Goal: Task Accomplishment & Management: Complete application form

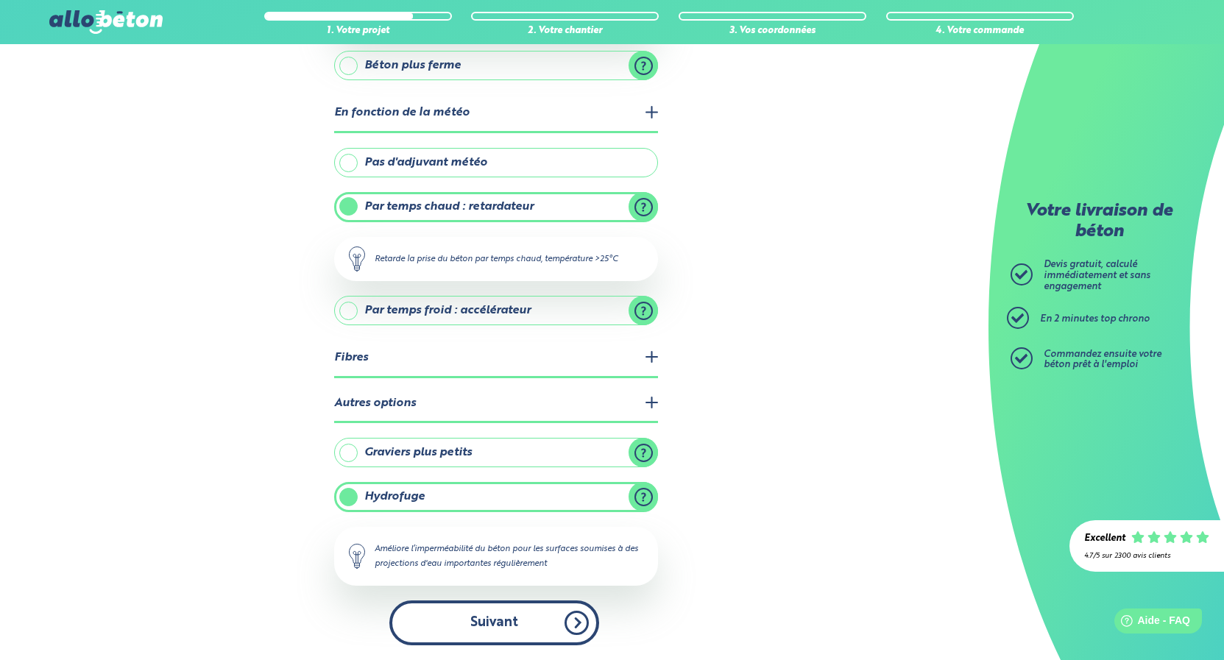
click at [555, 621] on button "Suivant" at bounding box center [494, 623] width 210 height 45
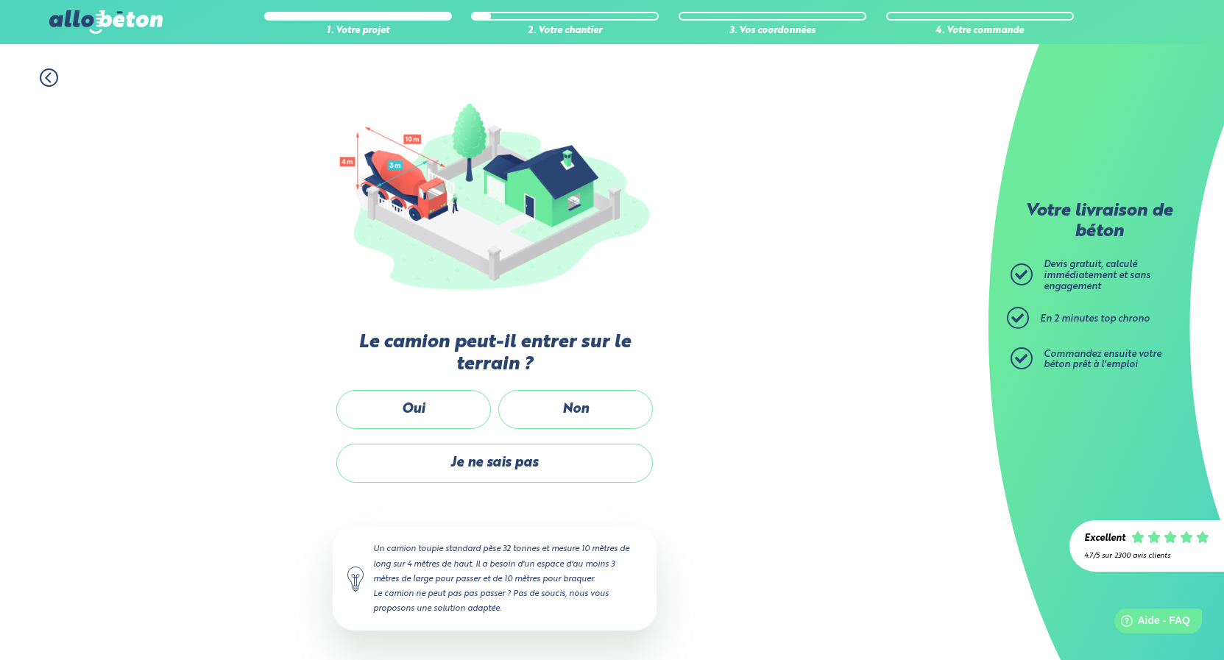
scroll to position [108, 0]
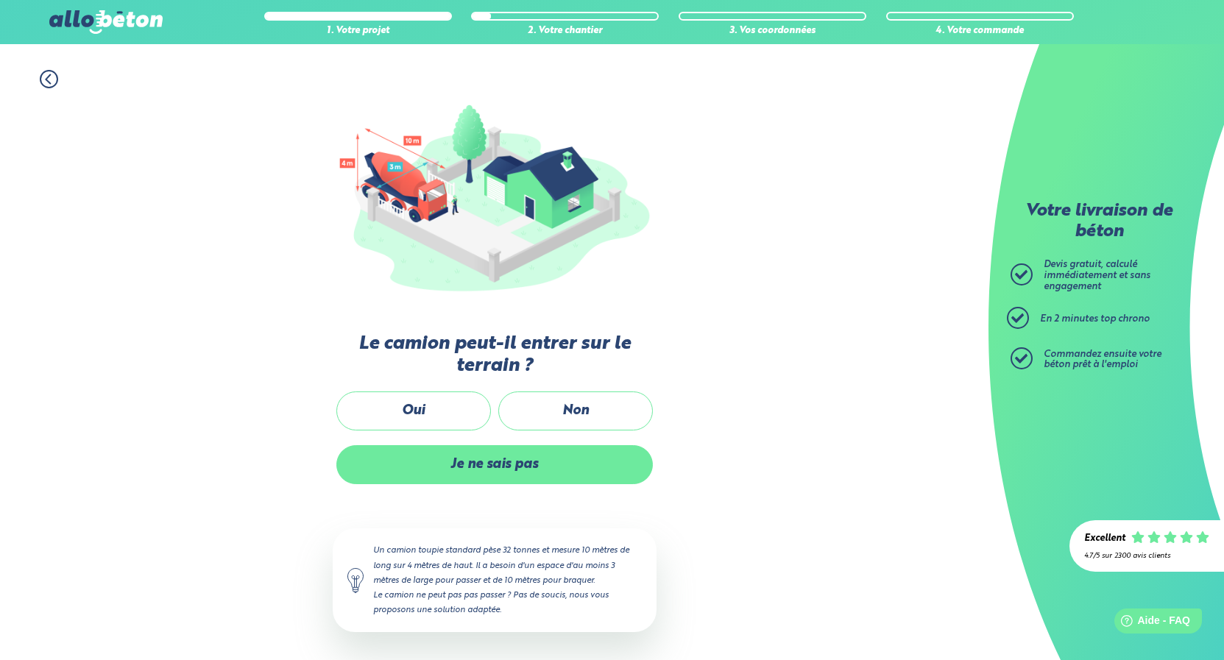
click at [530, 473] on label "Je ne sais pas" at bounding box center [494, 464] width 317 height 39
click at [0, 0] on input "Je ne sais pas" at bounding box center [0, 0] width 0 height 0
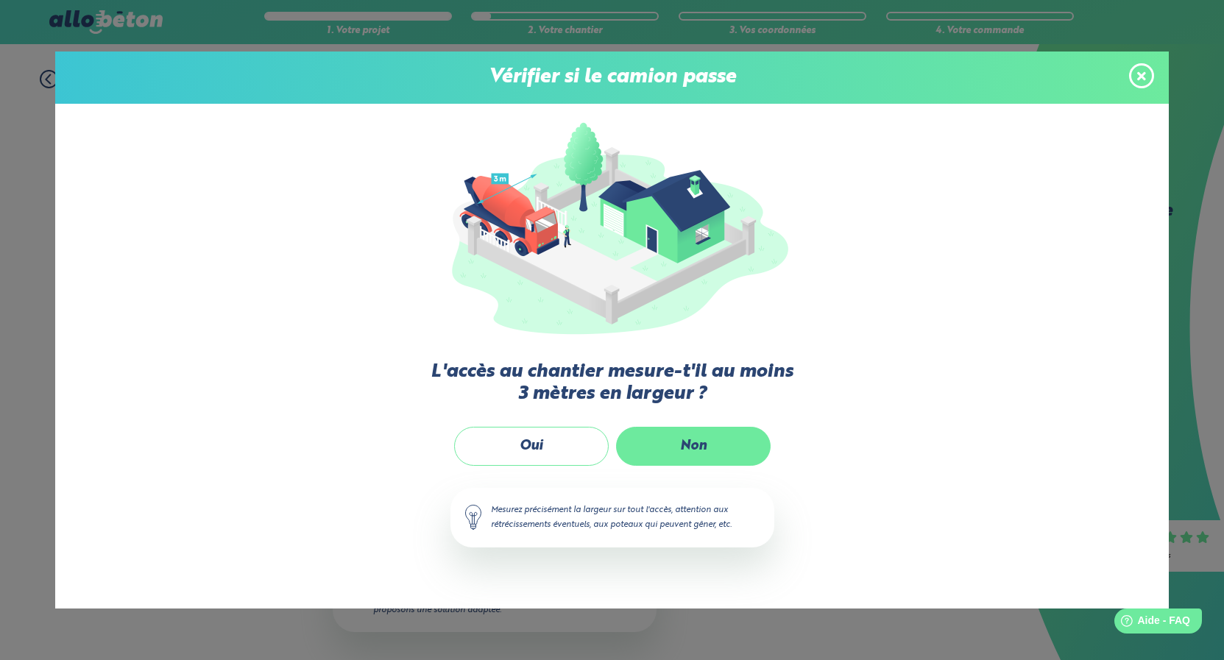
click at [676, 452] on label "Non" at bounding box center [693, 446] width 155 height 39
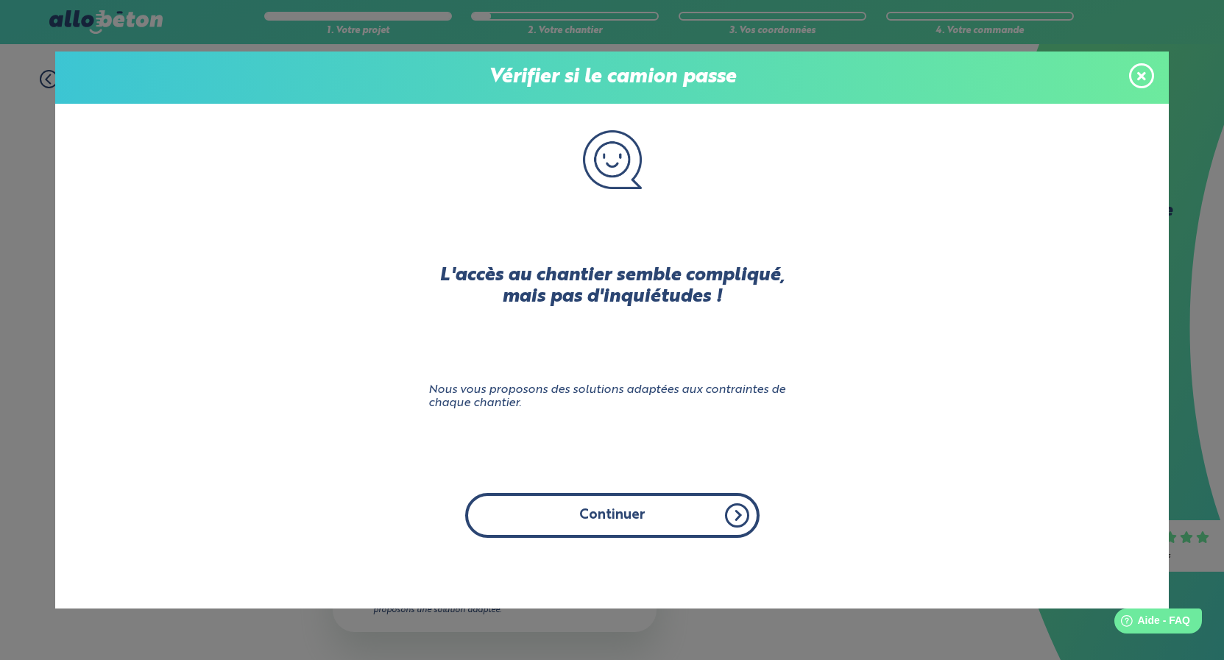
click at [636, 521] on button "Continuer" at bounding box center [612, 515] width 294 height 45
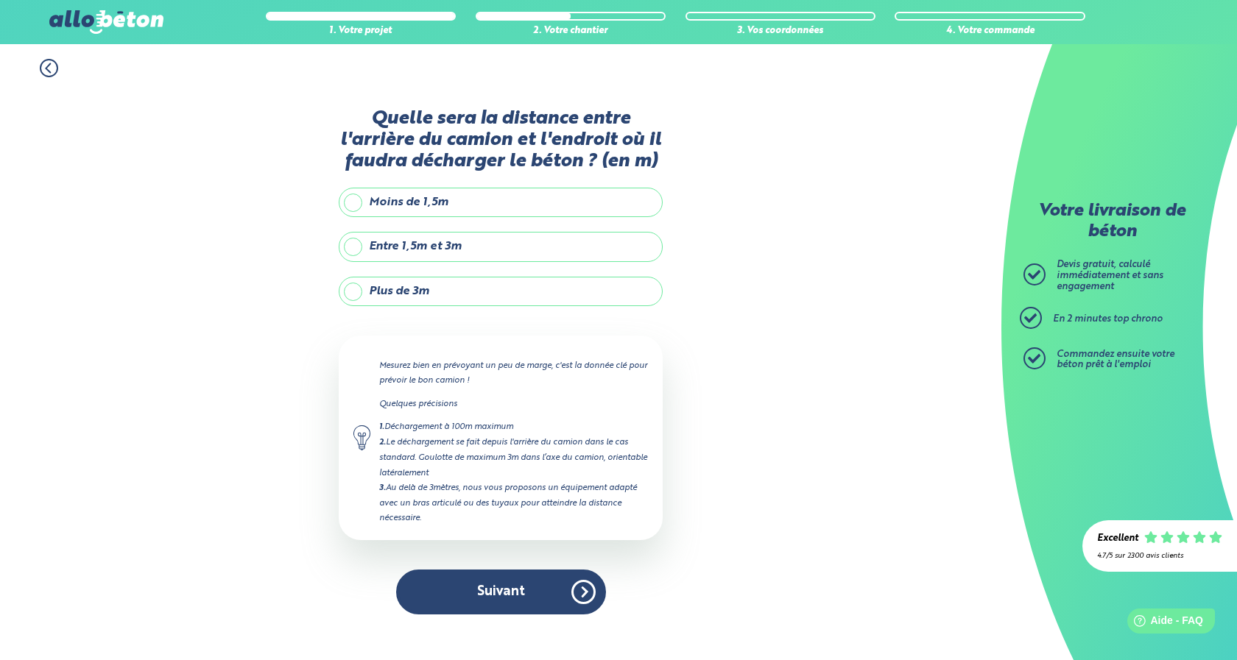
click at [494, 250] on label "Entre 1,5m et 3m" at bounding box center [501, 246] width 324 height 29
click at [0, 0] on input "Entre 1,5m et 3m" at bounding box center [0, 0] width 0 height 0
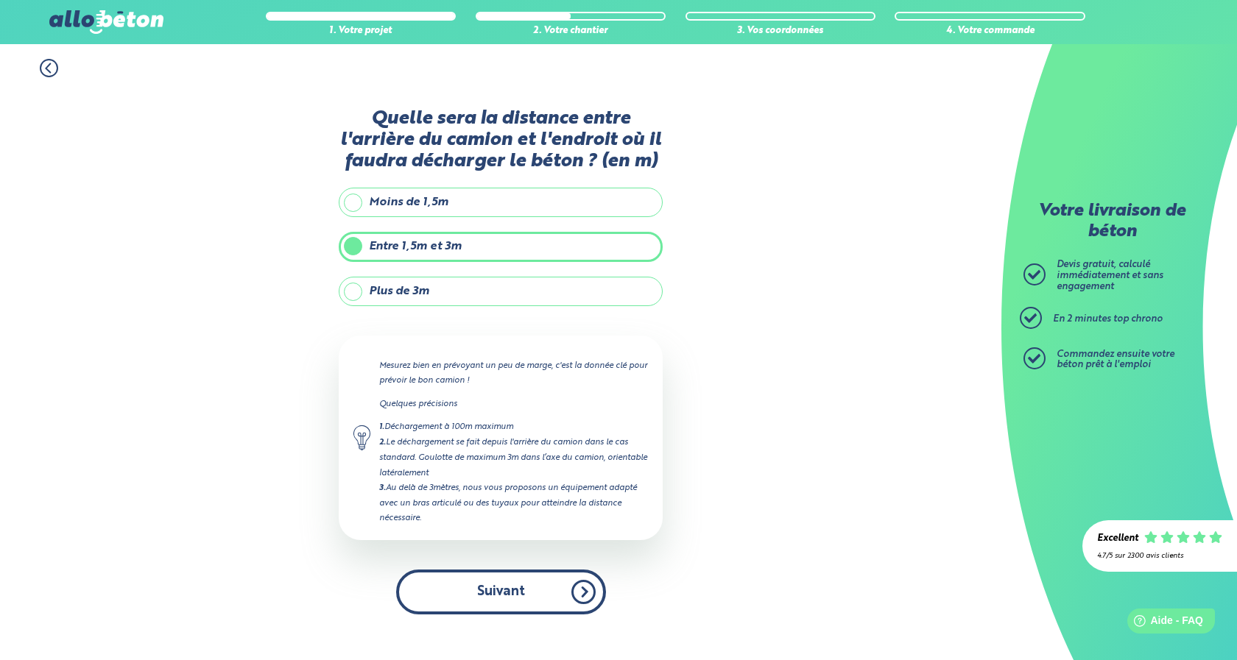
click at [520, 584] on button "Suivant" at bounding box center [501, 592] width 210 height 45
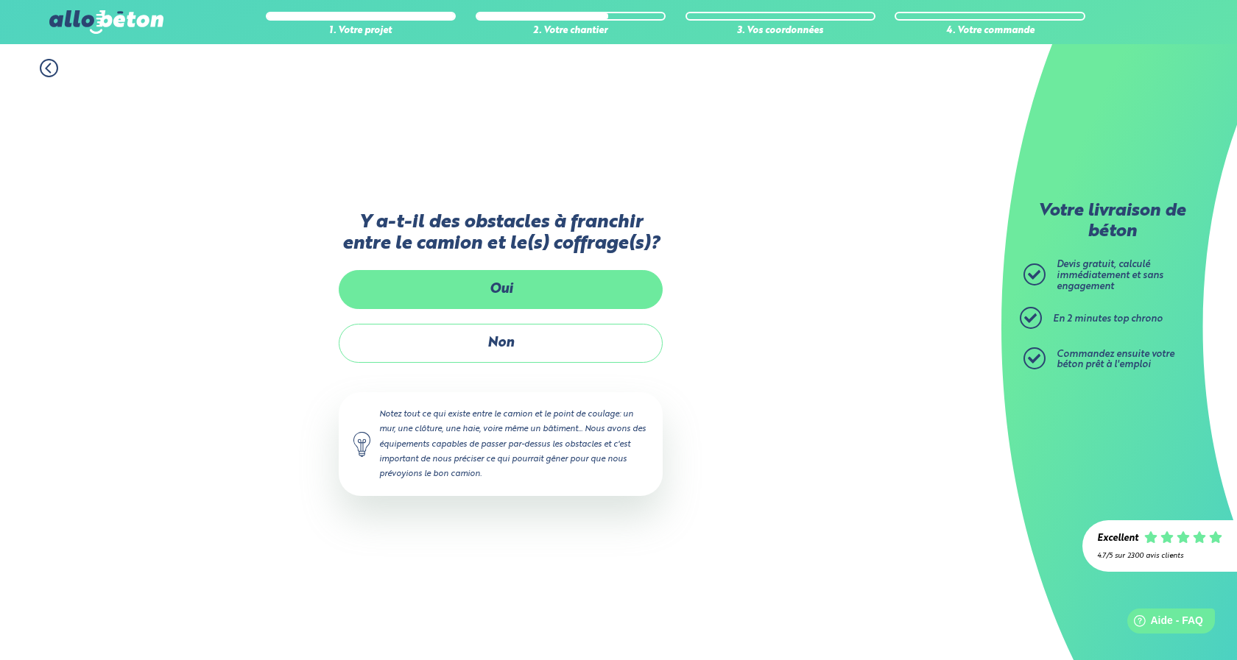
click at [510, 290] on label "Oui" at bounding box center [501, 289] width 324 height 39
click at [0, 0] on input "Oui" at bounding box center [0, 0] width 0 height 0
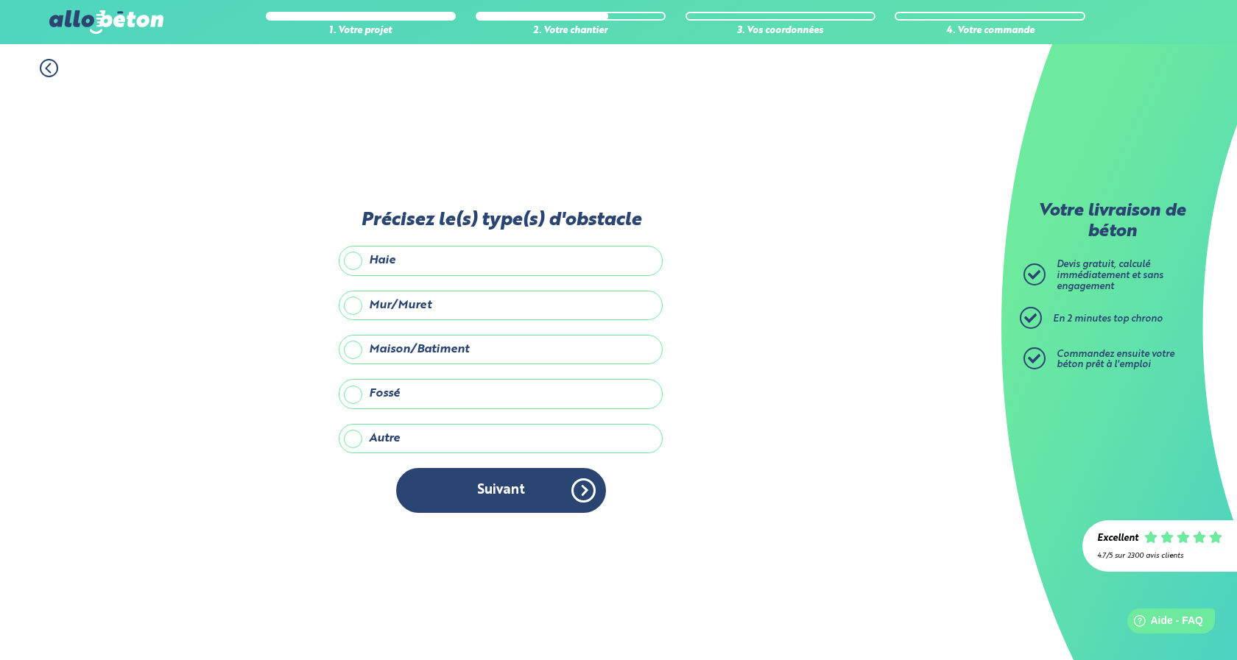
click at [500, 300] on label "Mur/Muret" at bounding box center [501, 305] width 324 height 29
click at [0, 0] on input "Mur/Muret" at bounding box center [0, 0] width 0 height 0
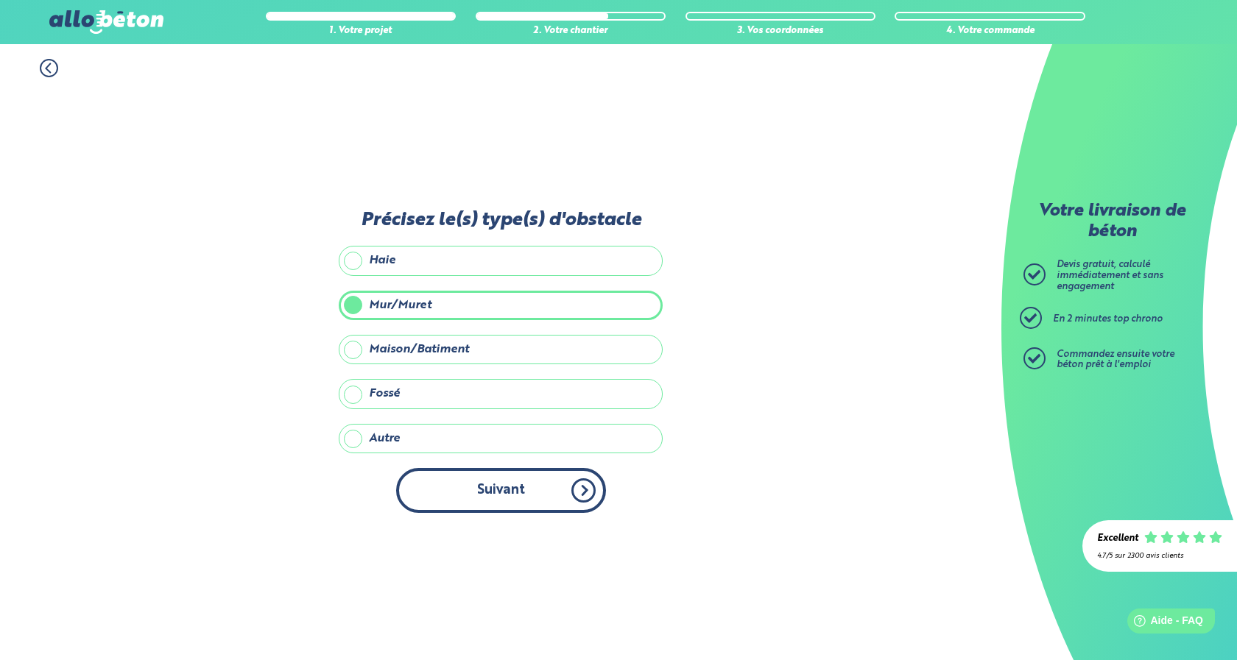
click at [503, 489] on button "Suivant" at bounding box center [501, 490] width 210 height 45
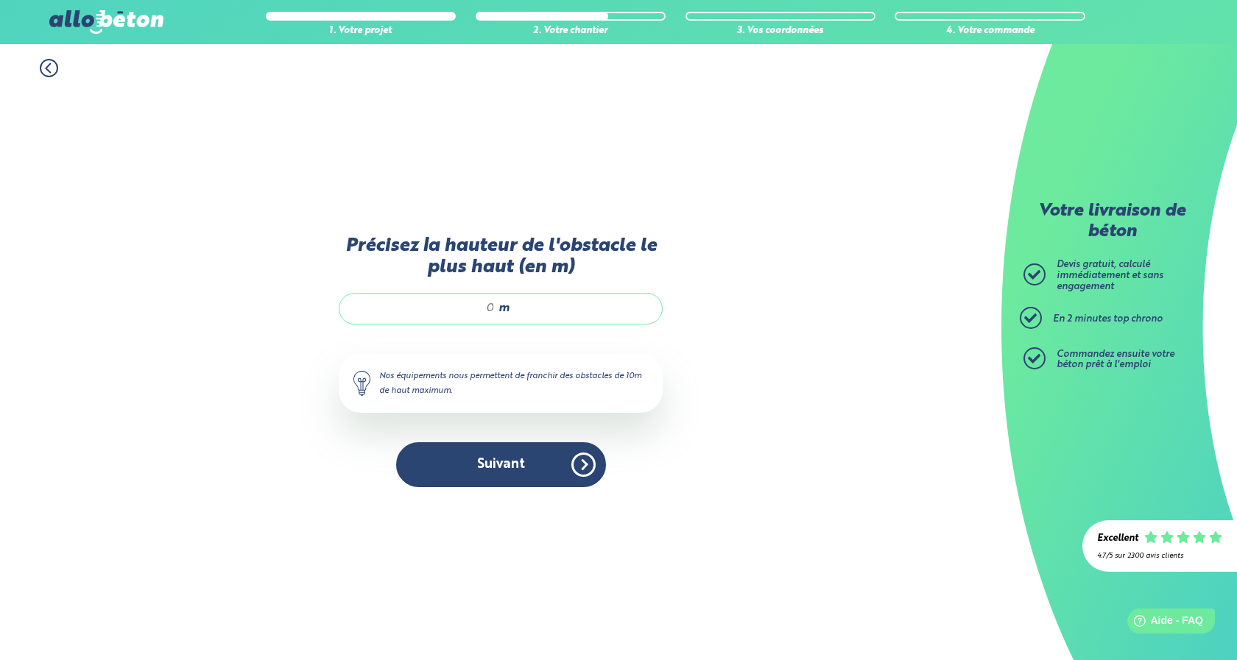
click at [481, 309] on input "Précisez la hauteur de l'obstacle le plus haut (en m)" at bounding box center [424, 308] width 141 height 15
type input "1.7"
click at [509, 470] on button "Suivant" at bounding box center [501, 464] width 210 height 45
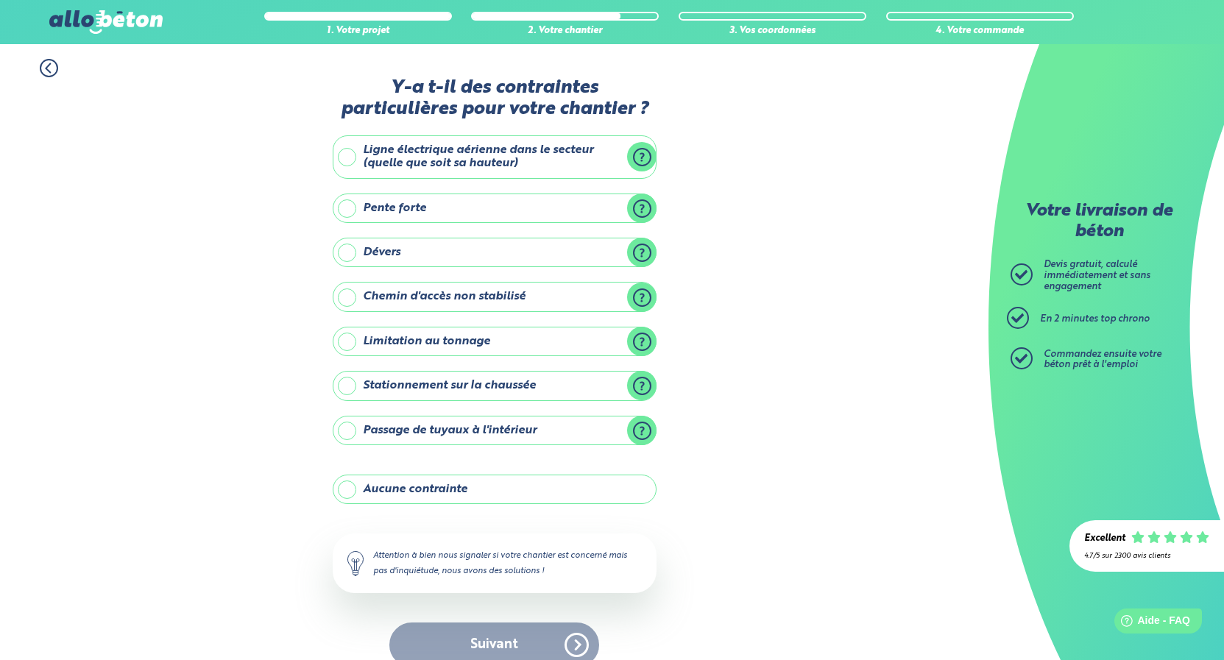
click at [605, 305] on label "Chemin d'accès non stabilisé" at bounding box center [495, 296] width 324 height 29
click at [0, 0] on input "Chemin d'accès non stabilisé" at bounding box center [0, 0] width 0 height 0
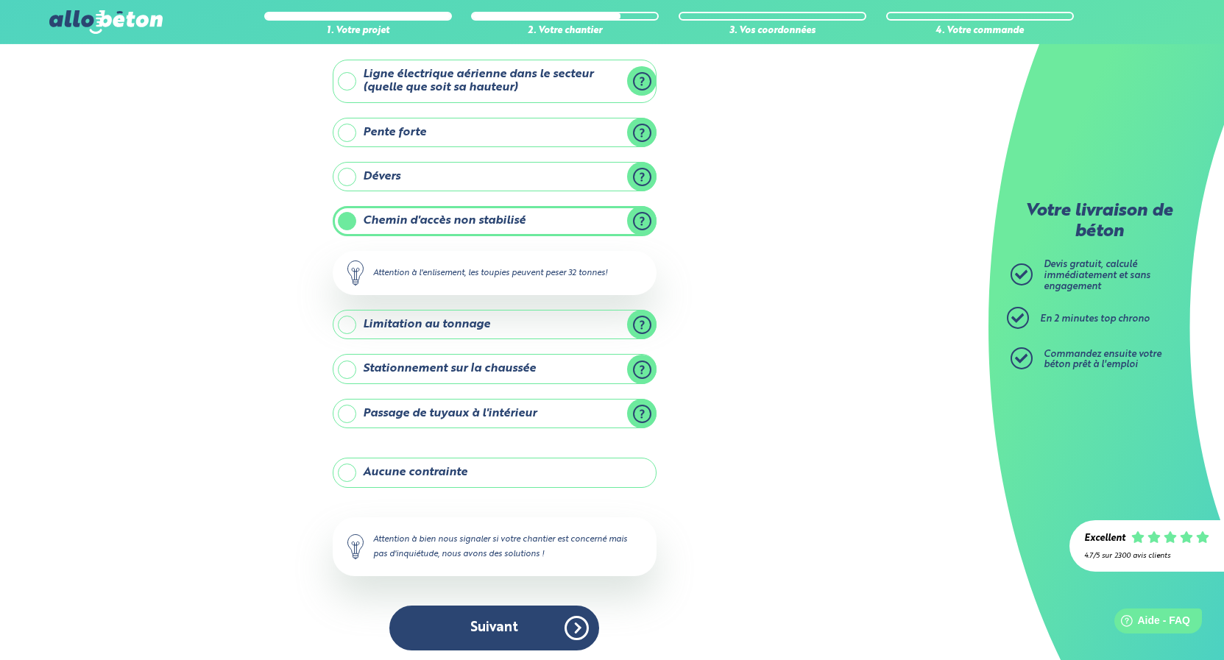
scroll to position [81, 0]
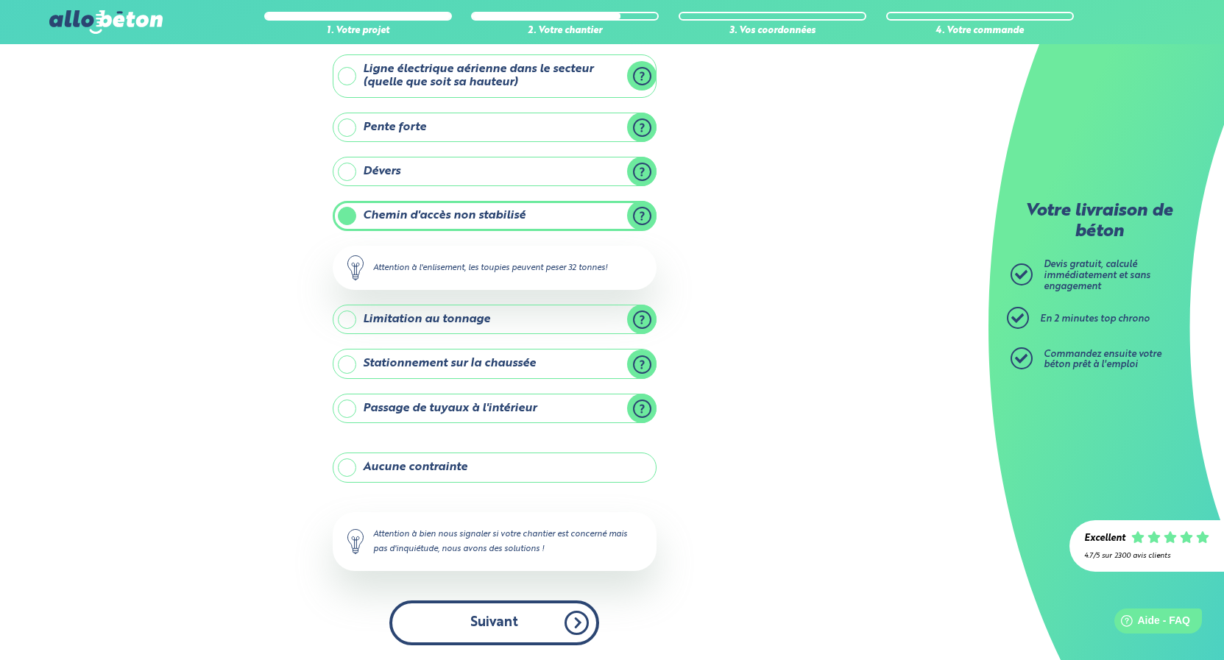
click at [566, 629] on button "Suivant" at bounding box center [494, 623] width 210 height 45
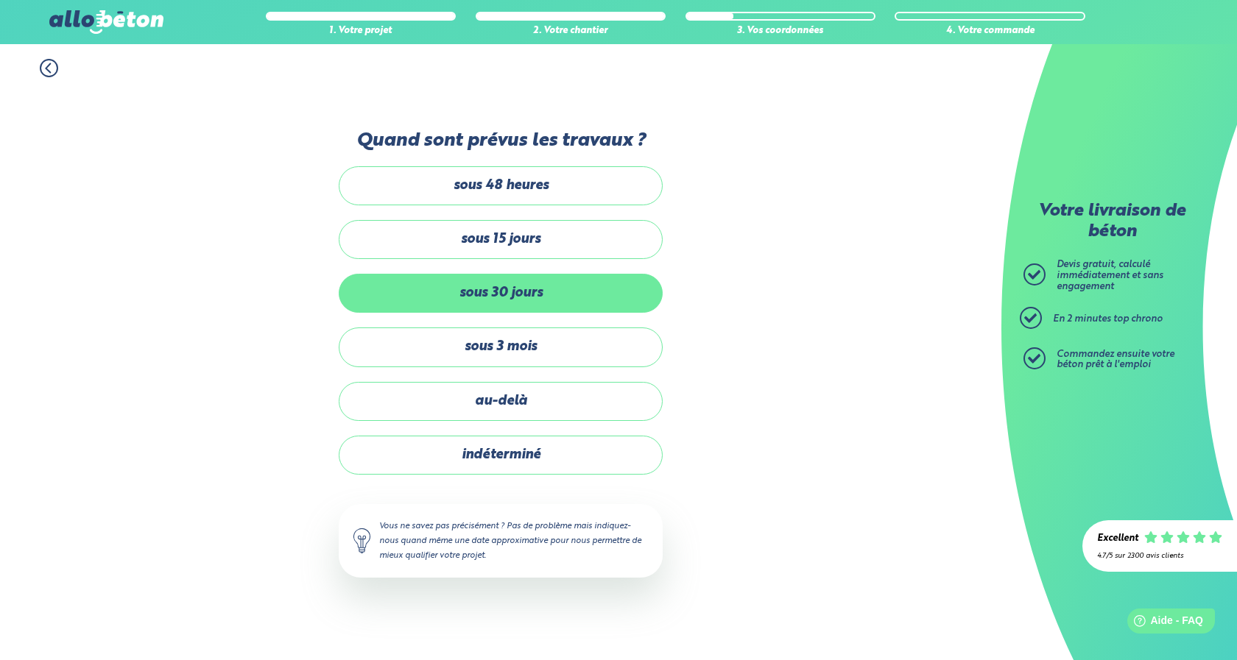
click at [553, 298] on label "sous 30 jours" at bounding box center [501, 293] width 324 height 39
click at [0, 0] on input "sous 30 jours" at bounding box center [0, 0] width 0 height 0
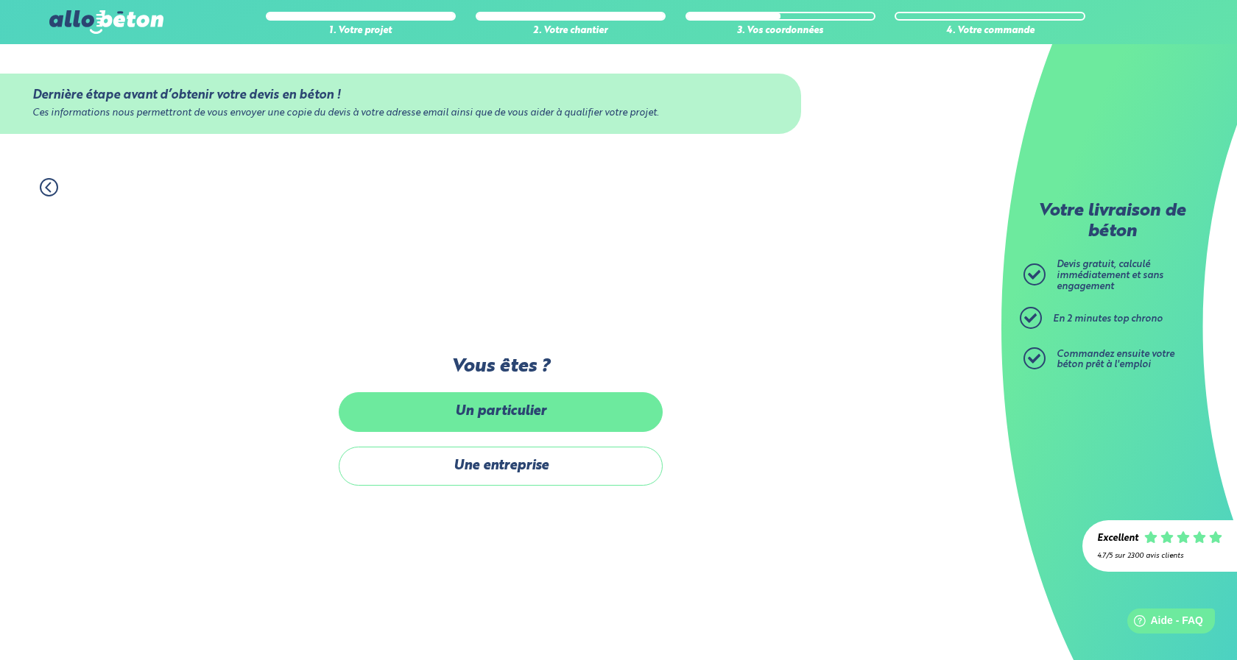
click at [544, 414] on label "Un particulier" at bounding box center [501, 411] width 324 height 39
click at [0, 0] on input "Un particulier" at bounding box center [0, 0] width 0 height 0
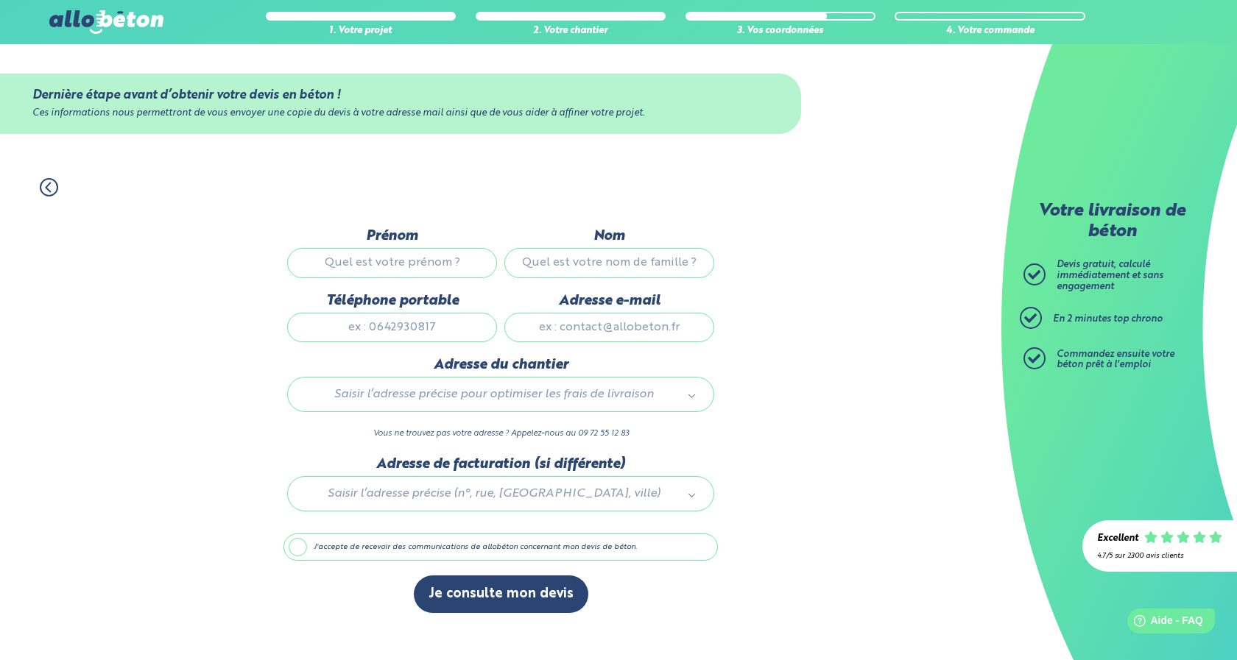
click at [436, 265] on input "Prénom" at bounding box center [392, 262] width 210 height 29
type input "[PERSON_NAME]"
type input "CLERC"
type input "0661510930"
type input "[EMAIL_ADDRESS][DOMAIN_NAME]"
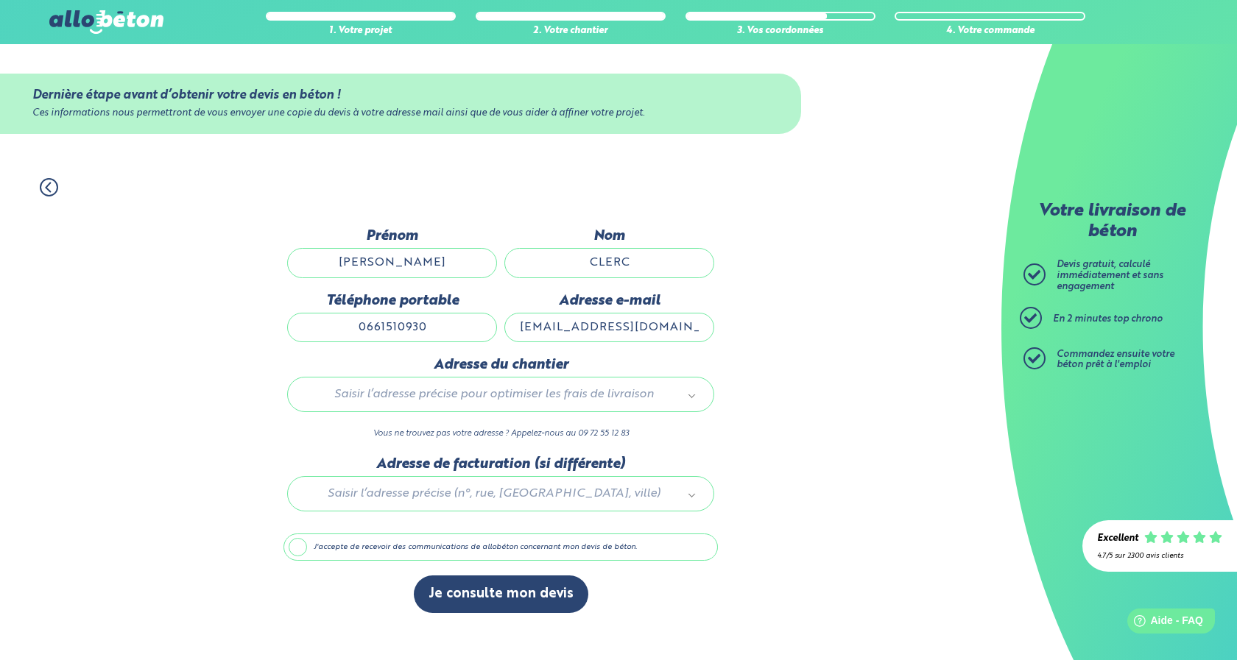
click at [462, 397] on body "09 72 55 12 83 Conseils et Appel Gratuits nos produits le béton prêt à l'emploi…" at bounding box center [618, 330] width 1237 height 660
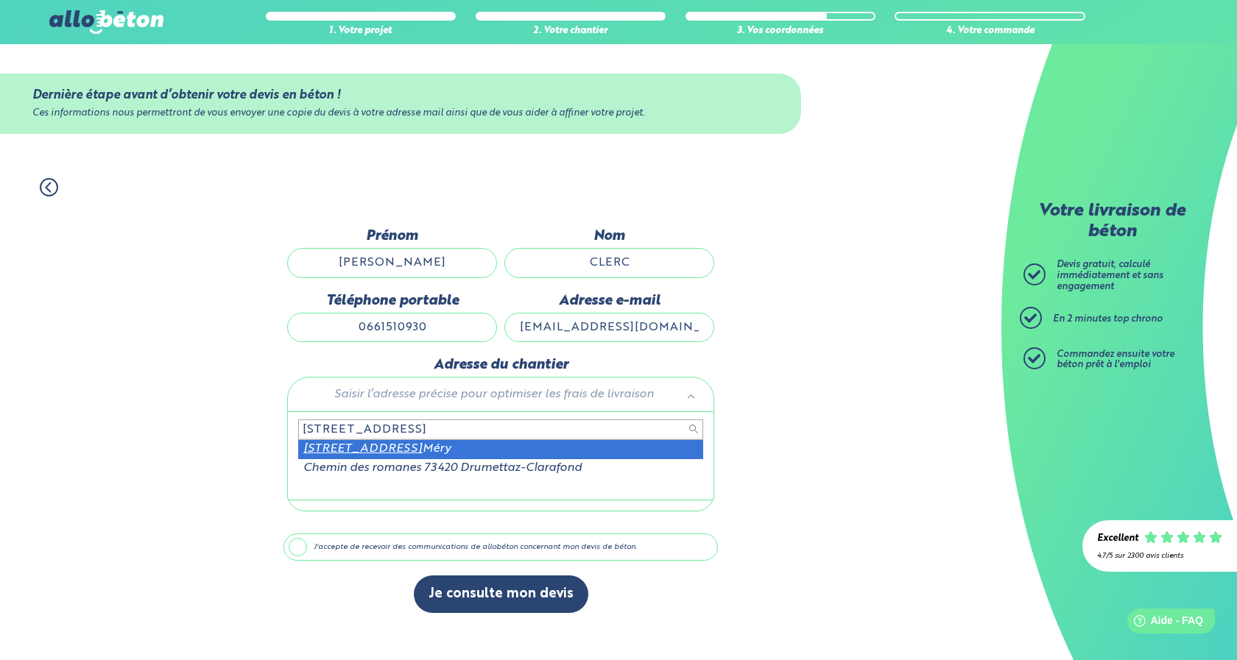
type input "[STREET_ADDRESS]"
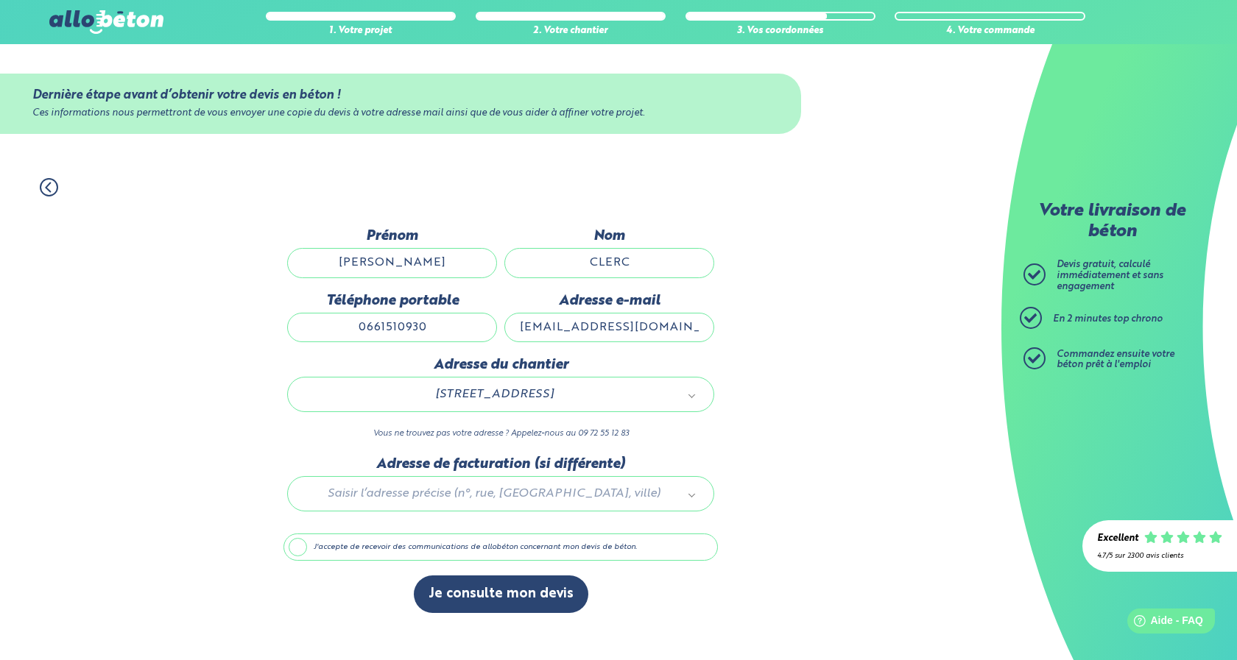
click at [453, 551] on label "J'accepte de recevoir des communications de allobéton concernant mon devis de b…" at bounding box center [500, 548] width 434 height 28
click at [0, 0] on input "J'accepte de recevoir des communications de allobéton concernant mon devis de b…" at bounding box center [0, 0] width 0 height 0
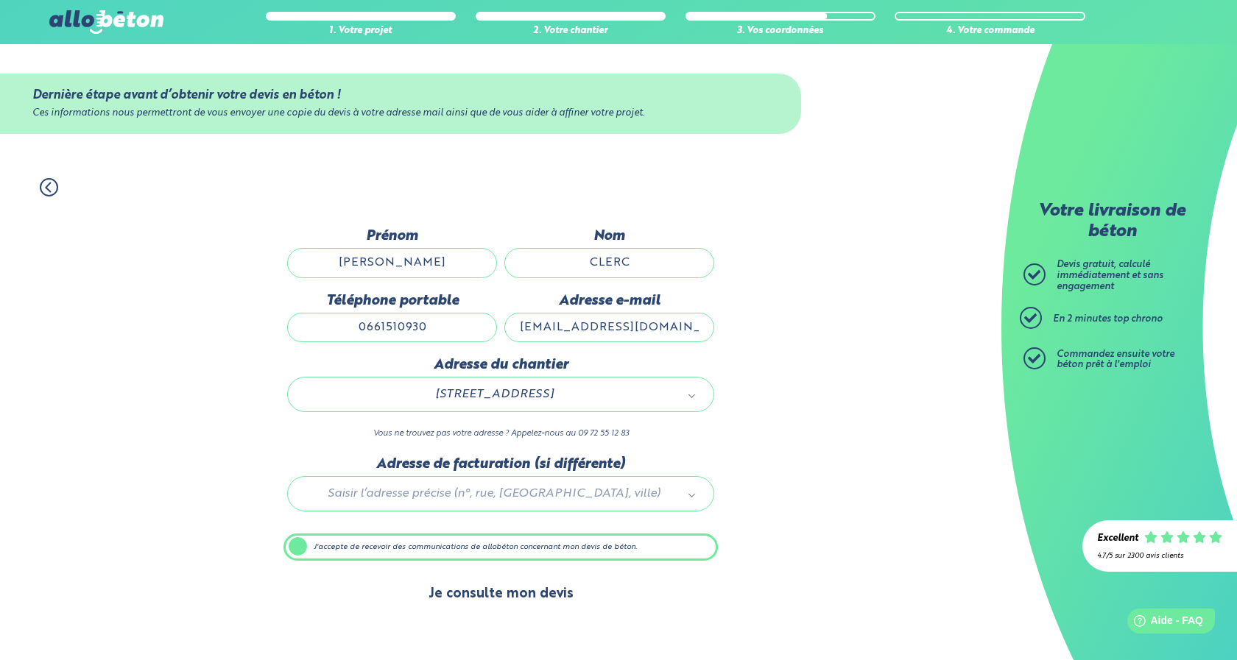
click at [474, 599] on button "Je consulte mon devis" at bounding box center [501, 595] width 174 height 38
